Goal: Task Accomplishment & Management: Use online tool/utility

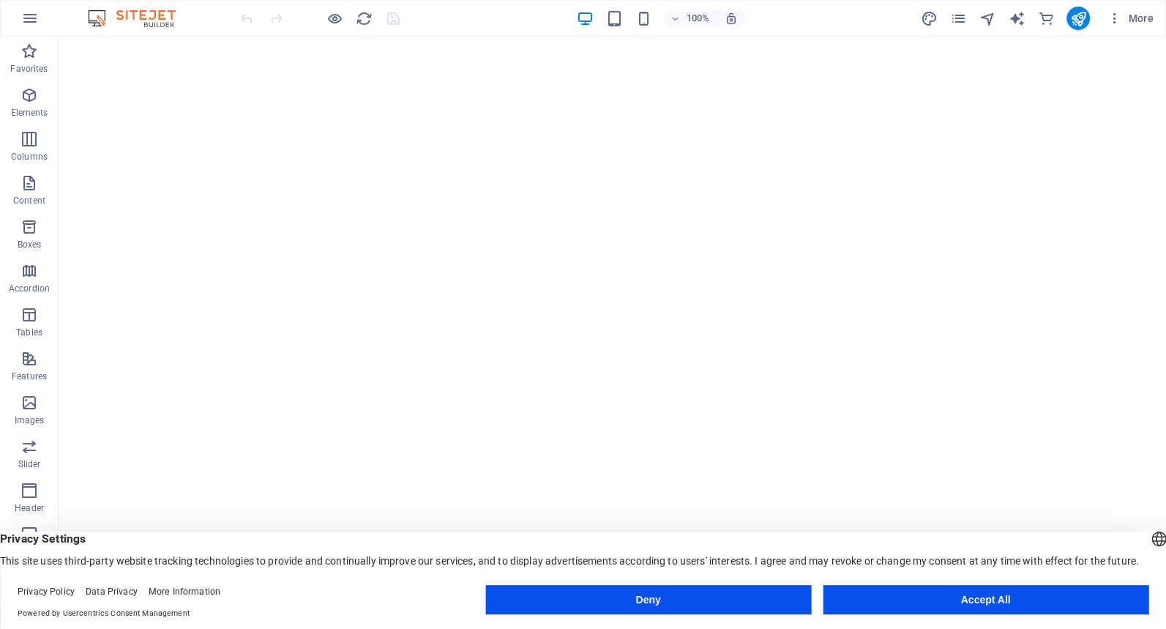
click at [913, 597] on button "Accept All" at bounding box center [986, 599] width 326 height 29
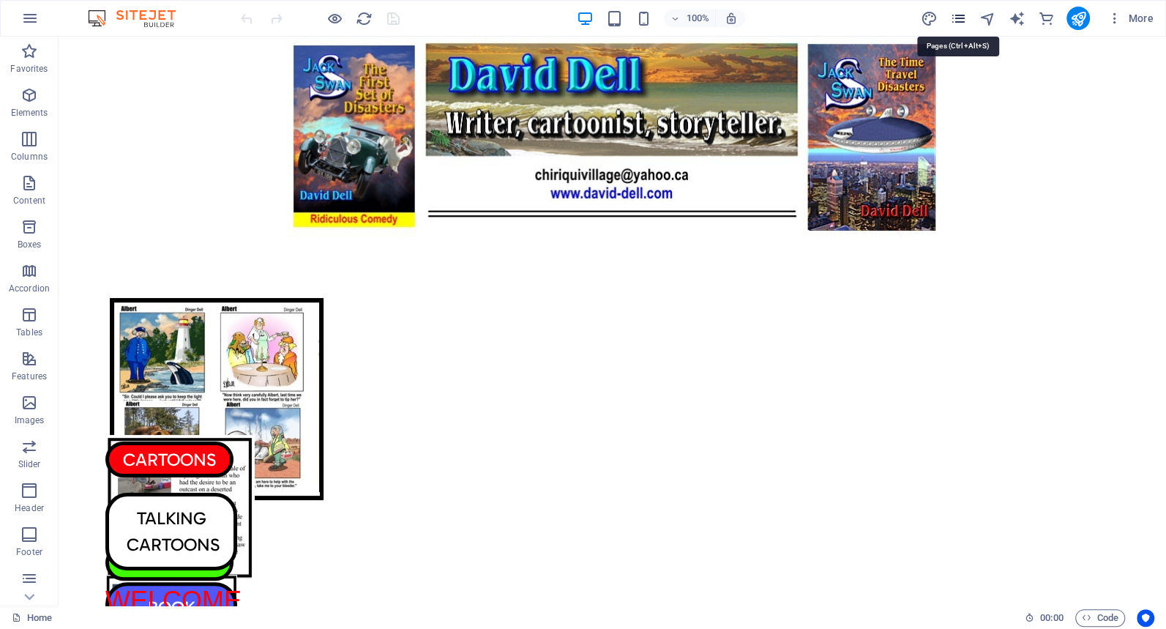
click at [961, 15] on icon "pages" at bounding box center [957, 18] width 17 height 17
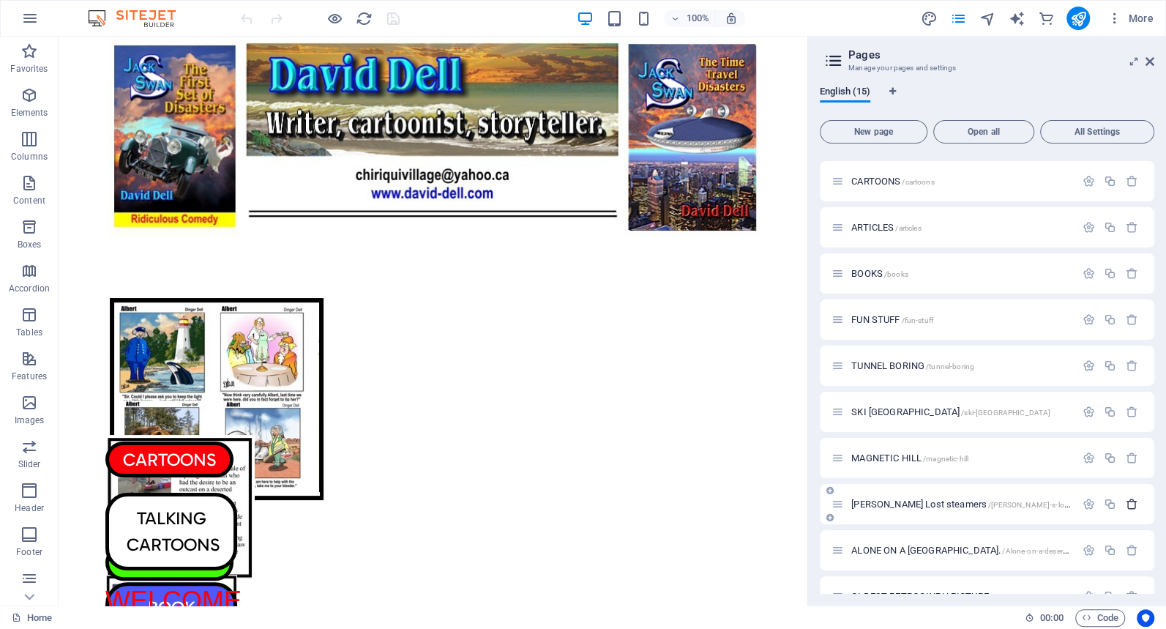
scroll to position [253, 0]
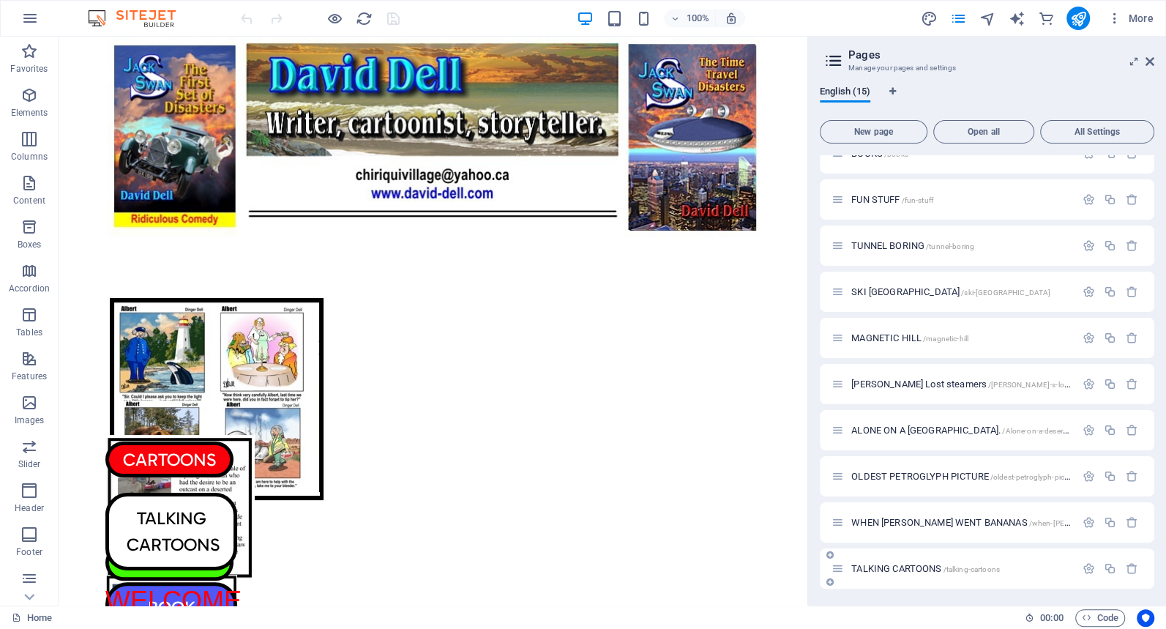
click at [911, 567] on span "TALKING CARTOONS /talking-cartoons" at bounding box center [925, 568] width 149 height 11
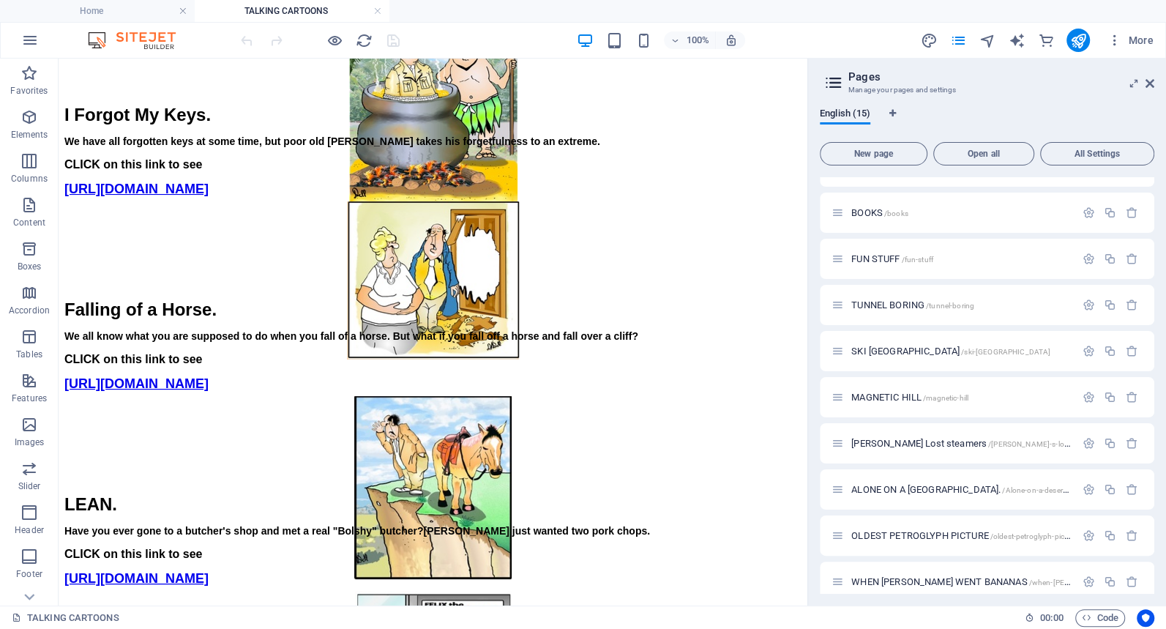
scroll to position [2977, 0]
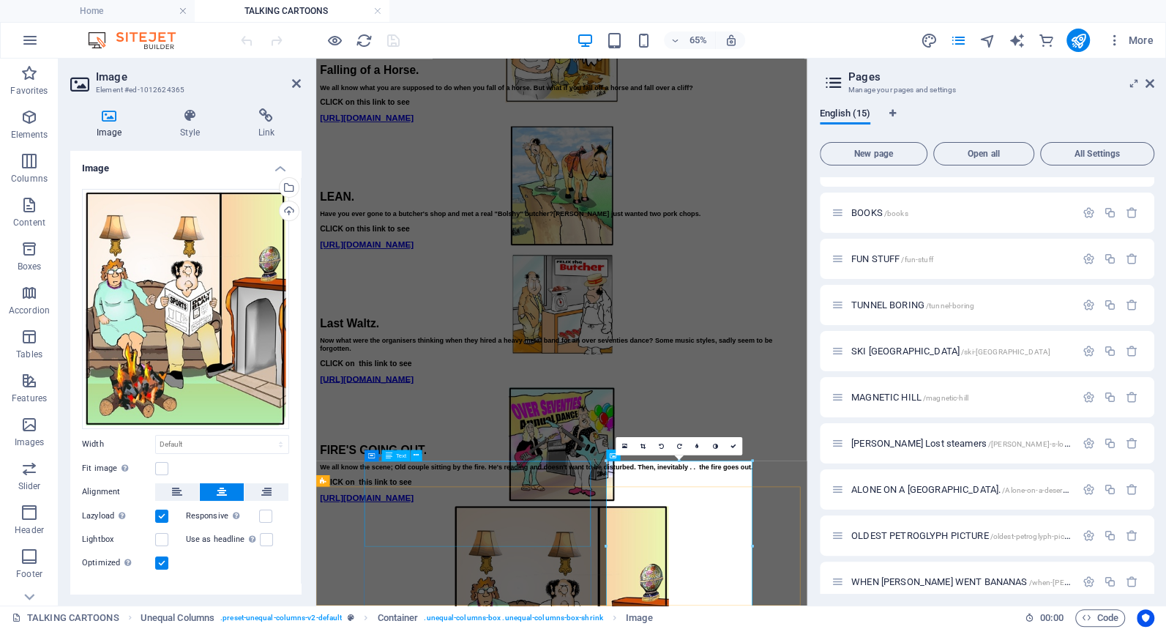
scroll to position [2683, 0]
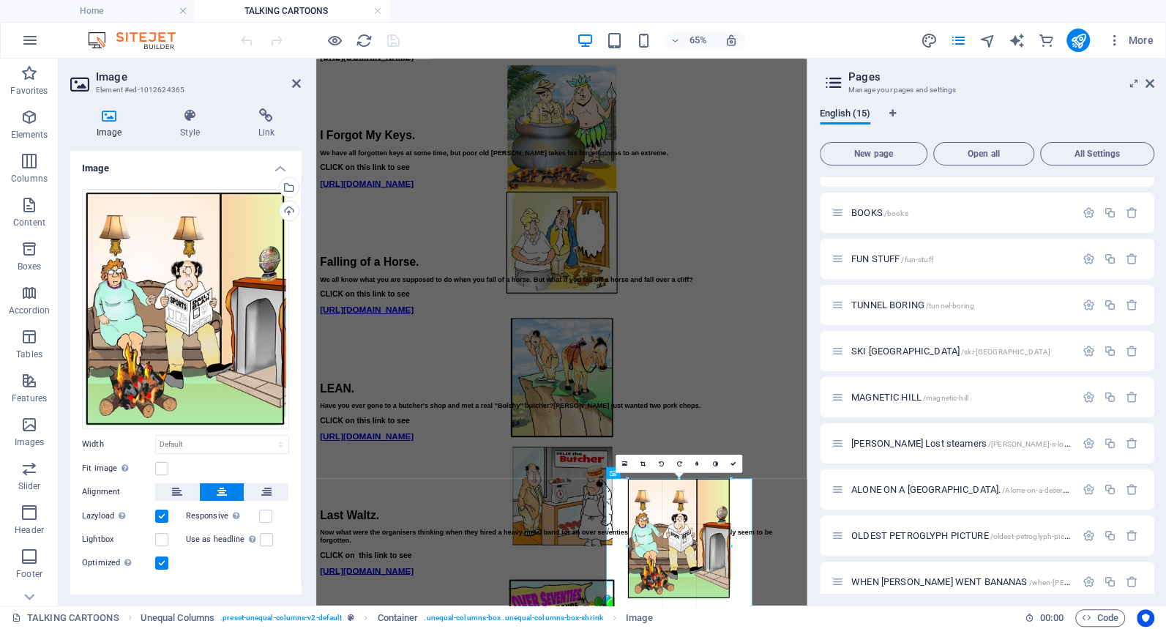
drag, startPoint x: 607, startPoint y: 460, endPoint x: 551, endPoint y: 733, distance: 277.9
type input "215"
select select "px"
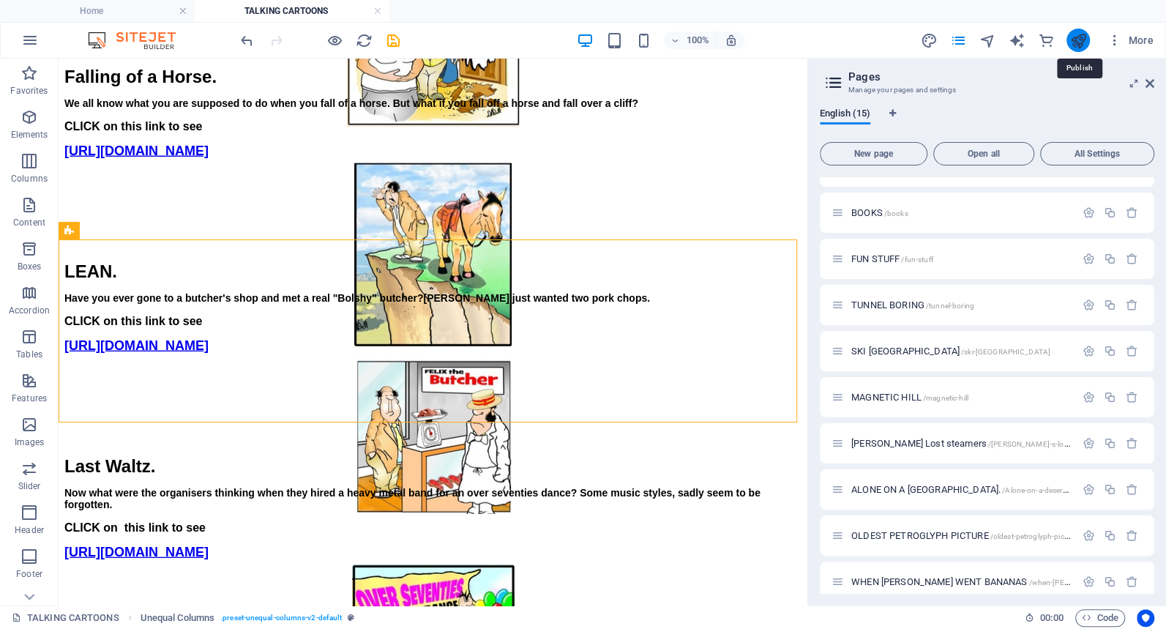
click at [1077, 37] on icon "publish" at bounding box center [1077, 40] width 17 height 17
